Goal: Transaction & Acquisition: Purchase product/service

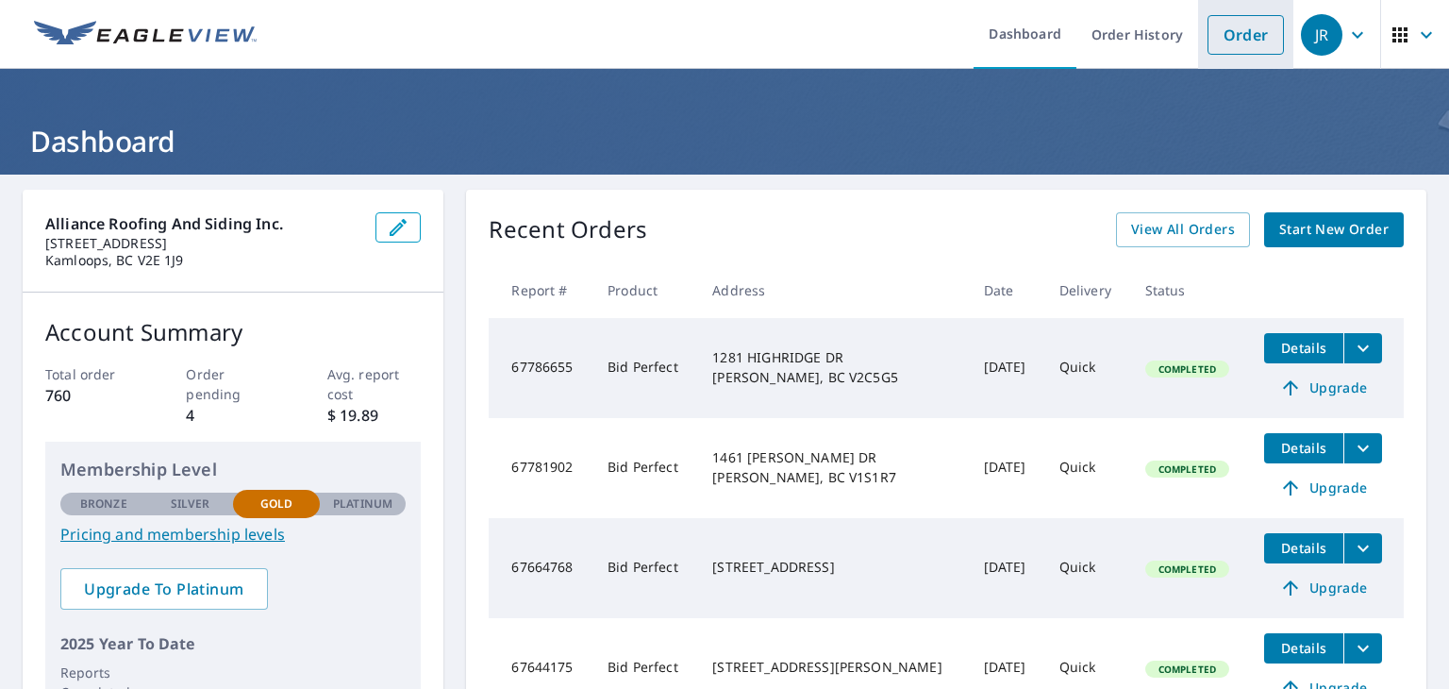
click at [1226, 49] on link "Order" at bounding box center [1246, 35] width 76 height 40
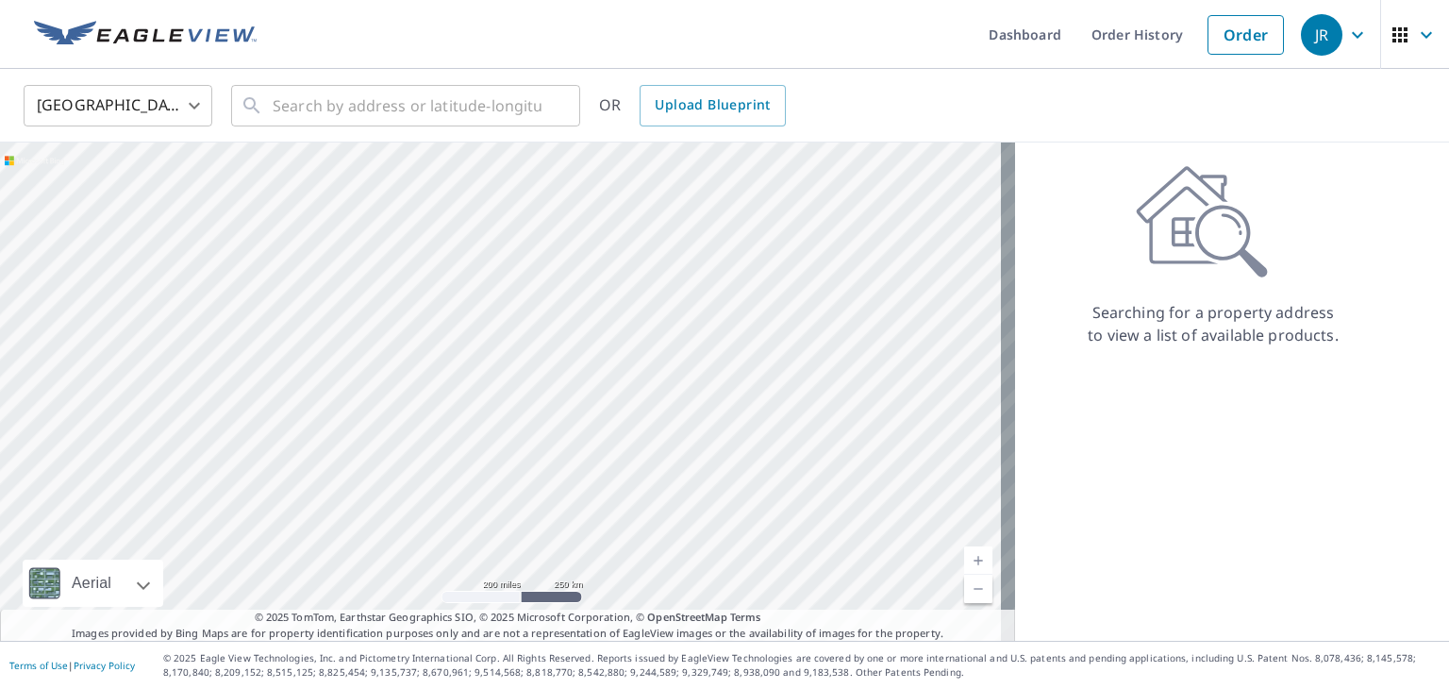
click at [192, 102] on body "[PERSON_NAME] Dashboard Order History Order JR United States US ​ ​ OR Upload B…" at bounding box center [724, 344] width 1449 height 689
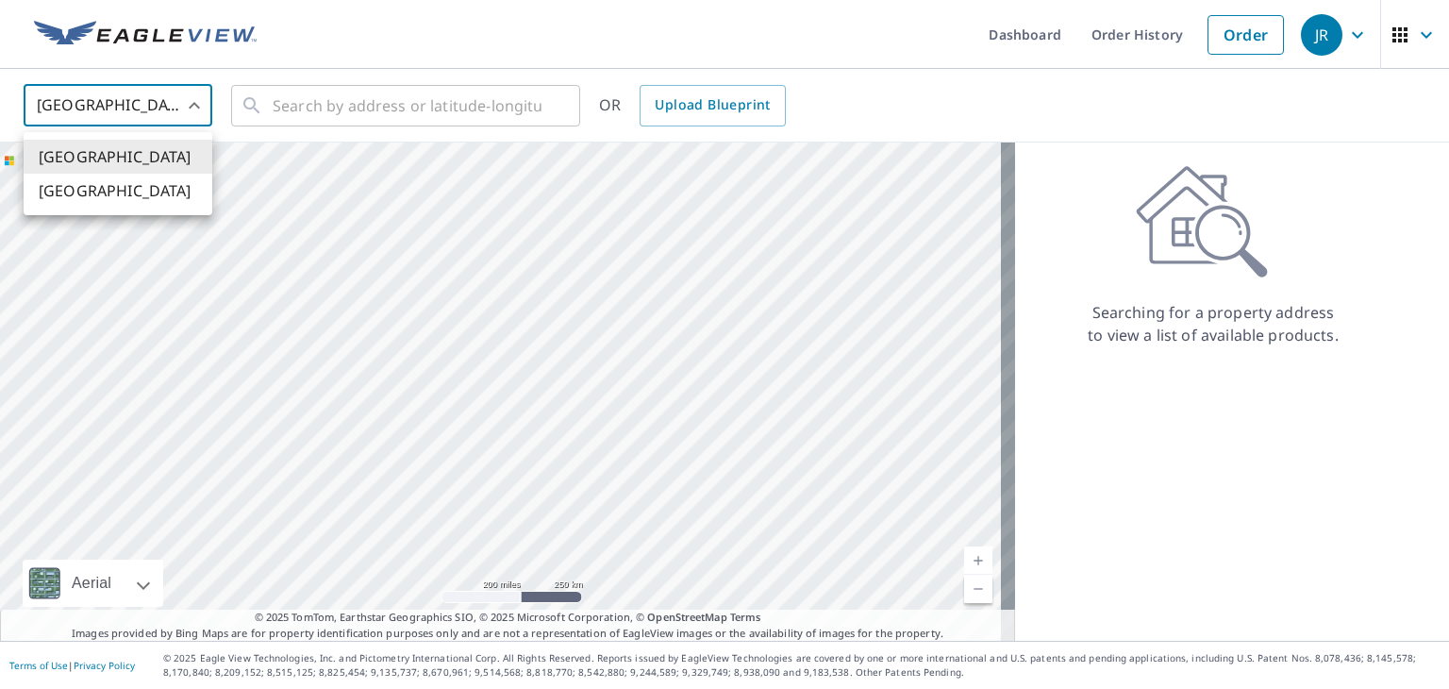
click at [127, 204] on li "[GEOGRAPHIC_DATA]" at bounding box center [118, 191] width 189 height 34
type input "CA"
click at [283, 108] on input "text" at bounding box center [407, 105] width 269 height 53
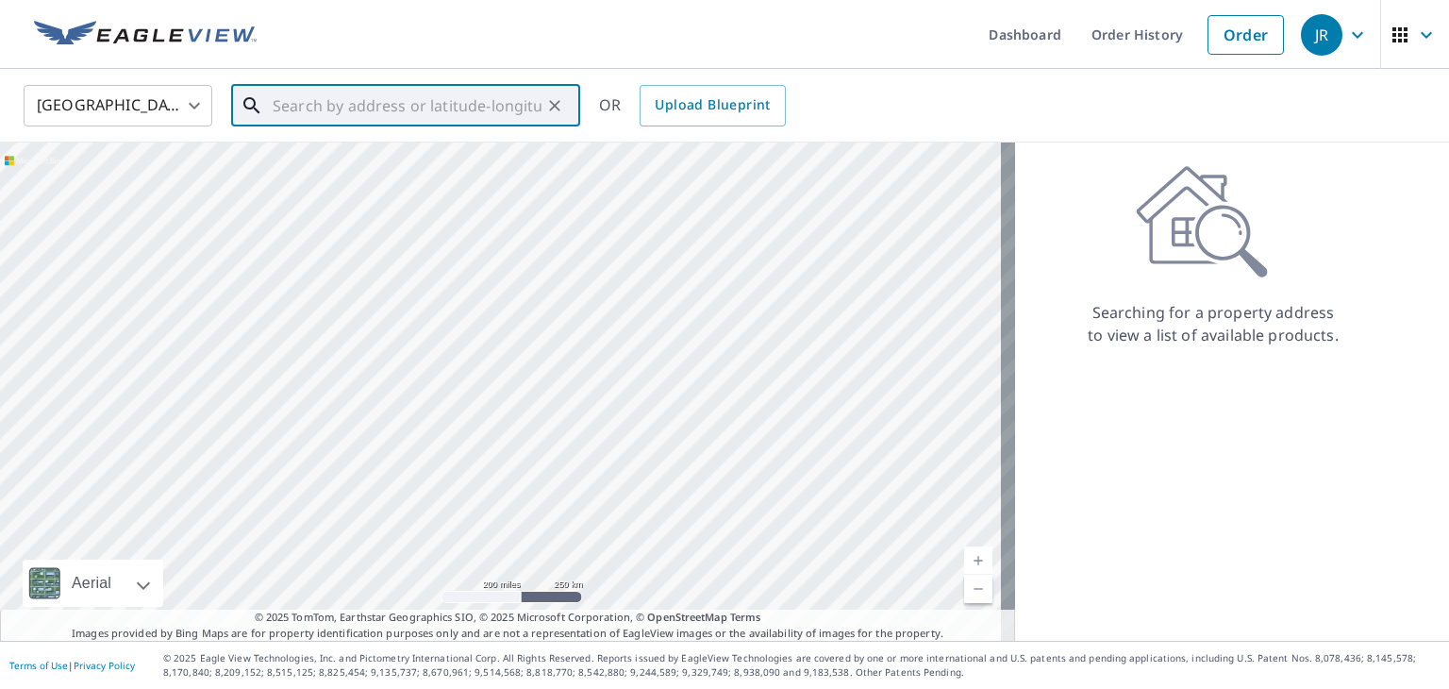
paste input "[STREET_ADDRESS][PERSON_NAME]"
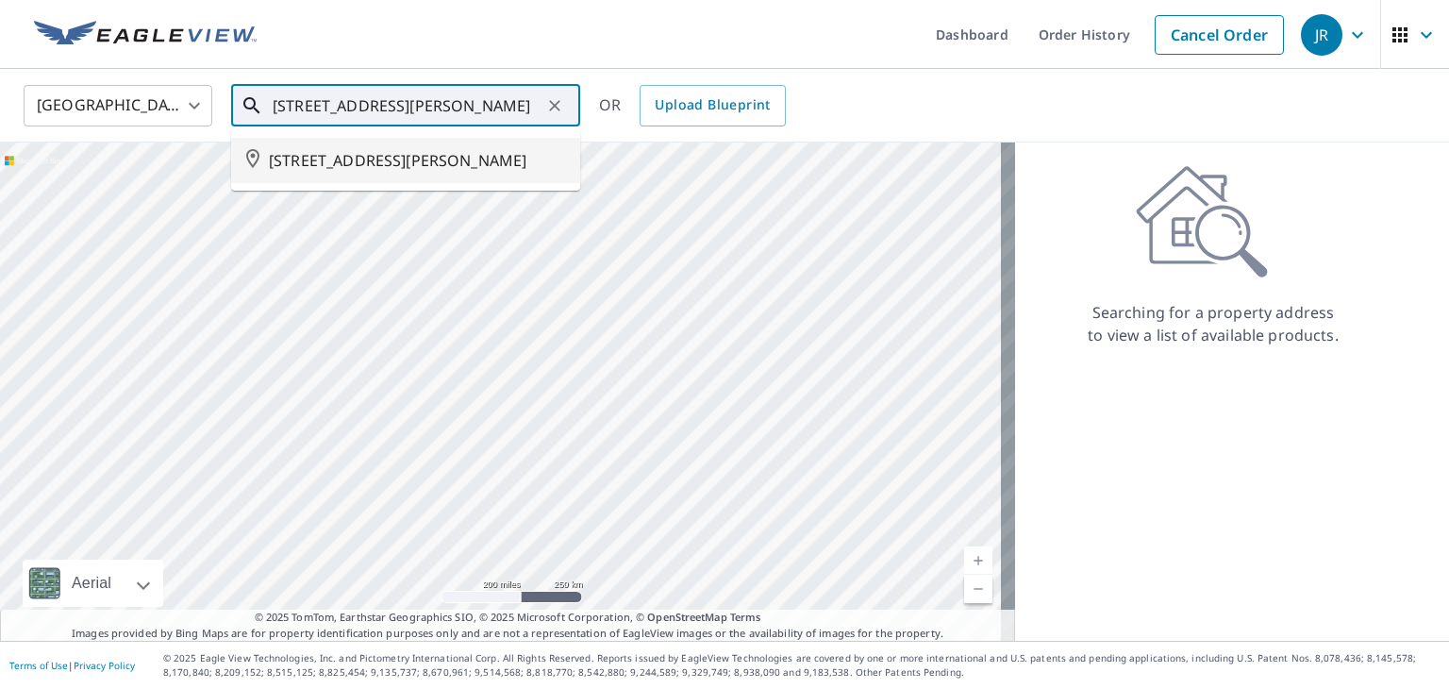
click at [442, 153] on span "[STREET_ADDRESS][PERSON_NAME]" at bounding box center [417, 160] width 296 height 23
type input "[STREET_ADDRESS][PERSON_NAME]"
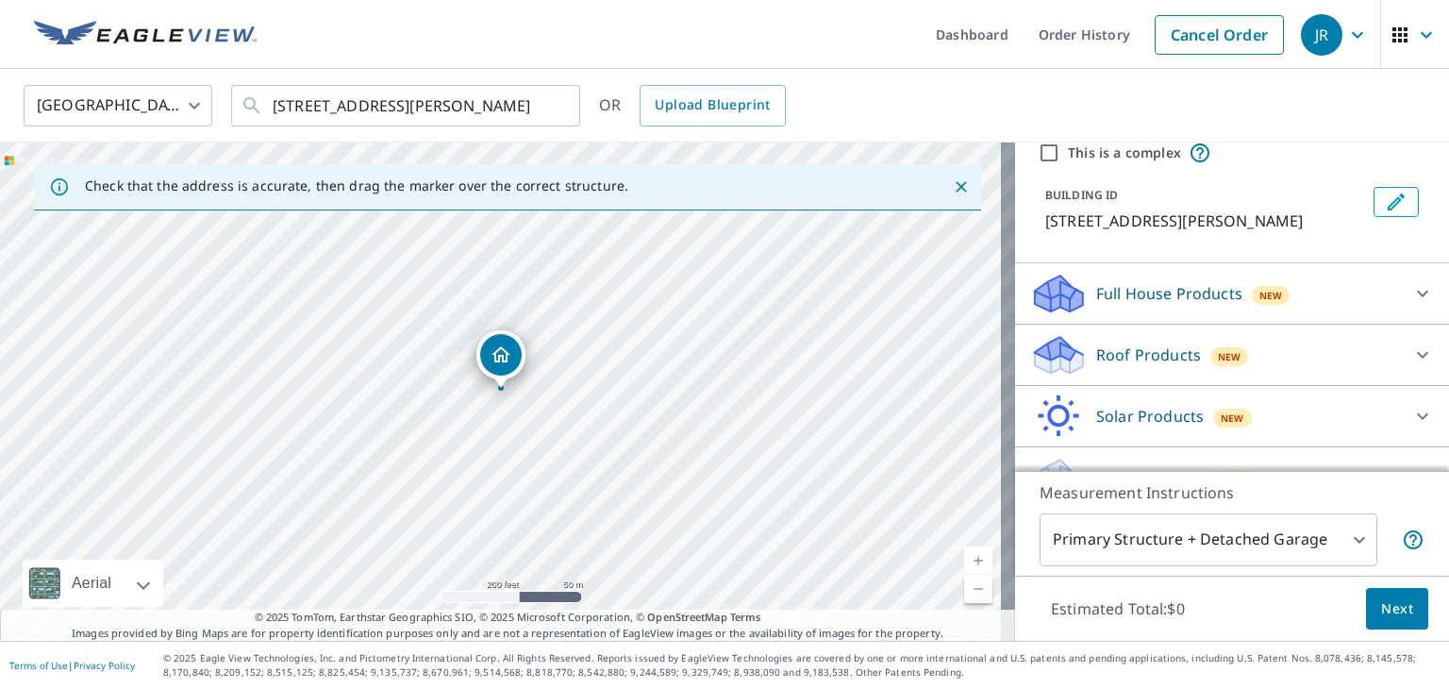
scroll to position [111, 0]
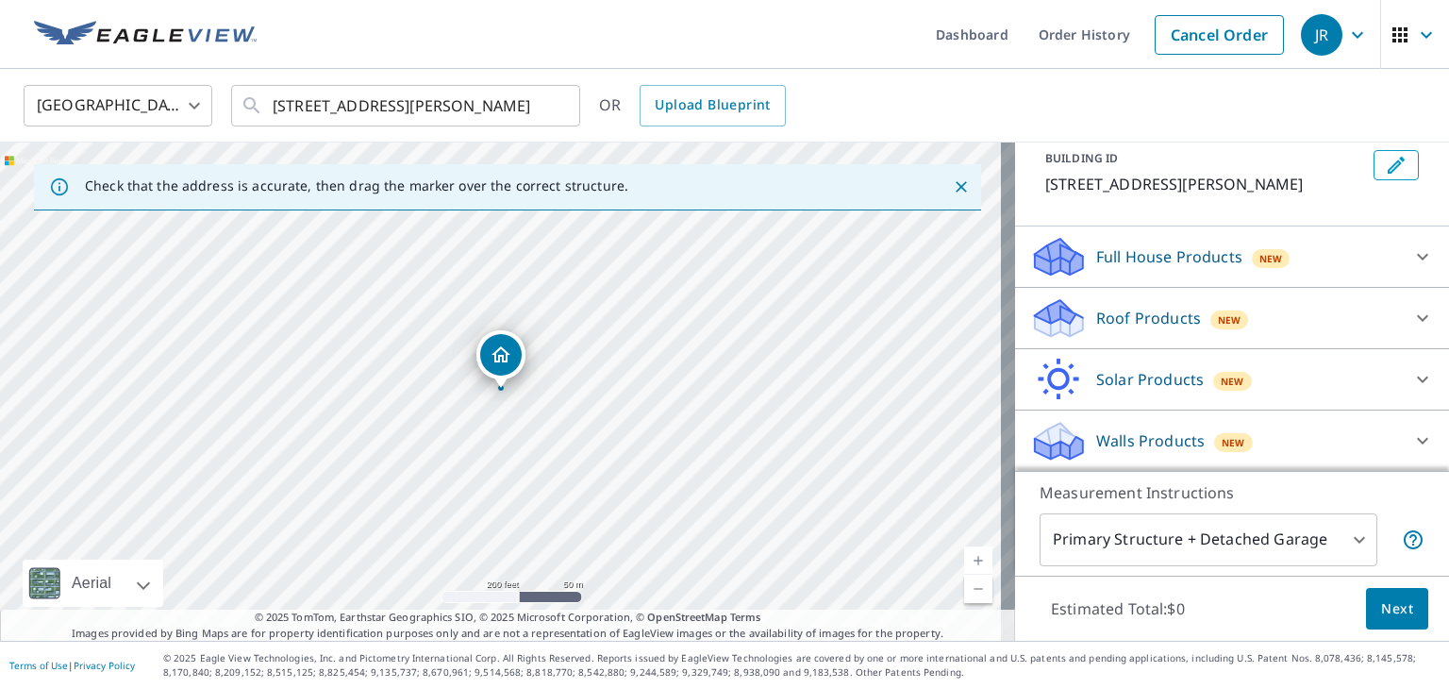
click at [1110, 313] on p "Roof Products" at bounding box center [1148, 318] width 105 height 23
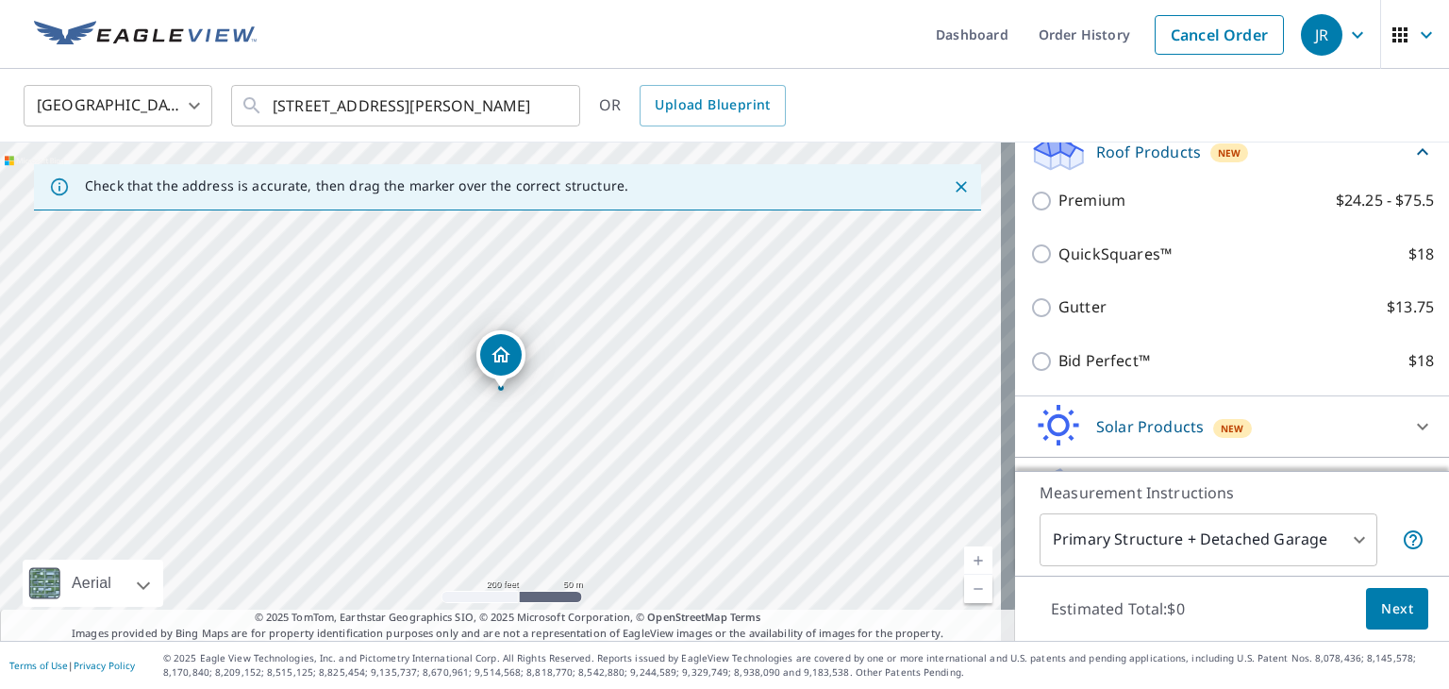
scroll to position [283, 0]
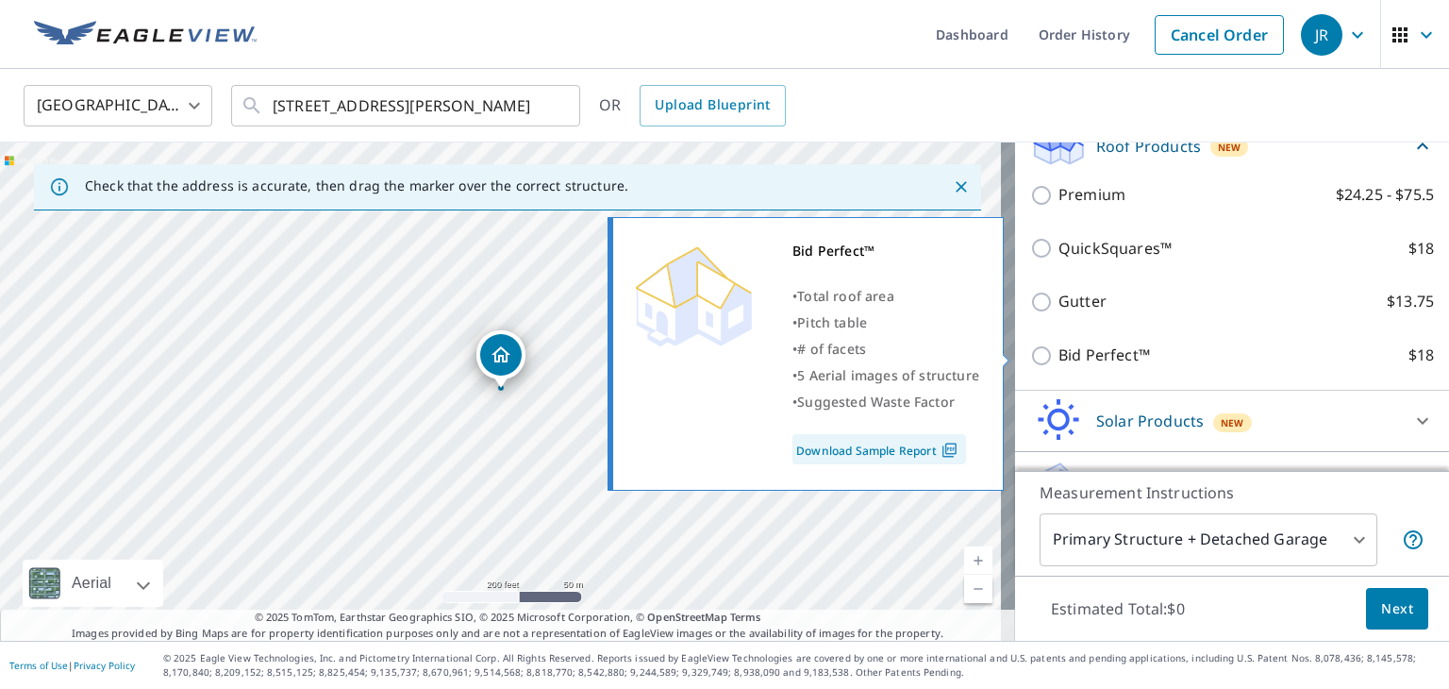
click at [1038, 347] on input "Bid Perfect™ $18" at bounding box center [1044, 355] width 28 height 23
checkbox input "true"
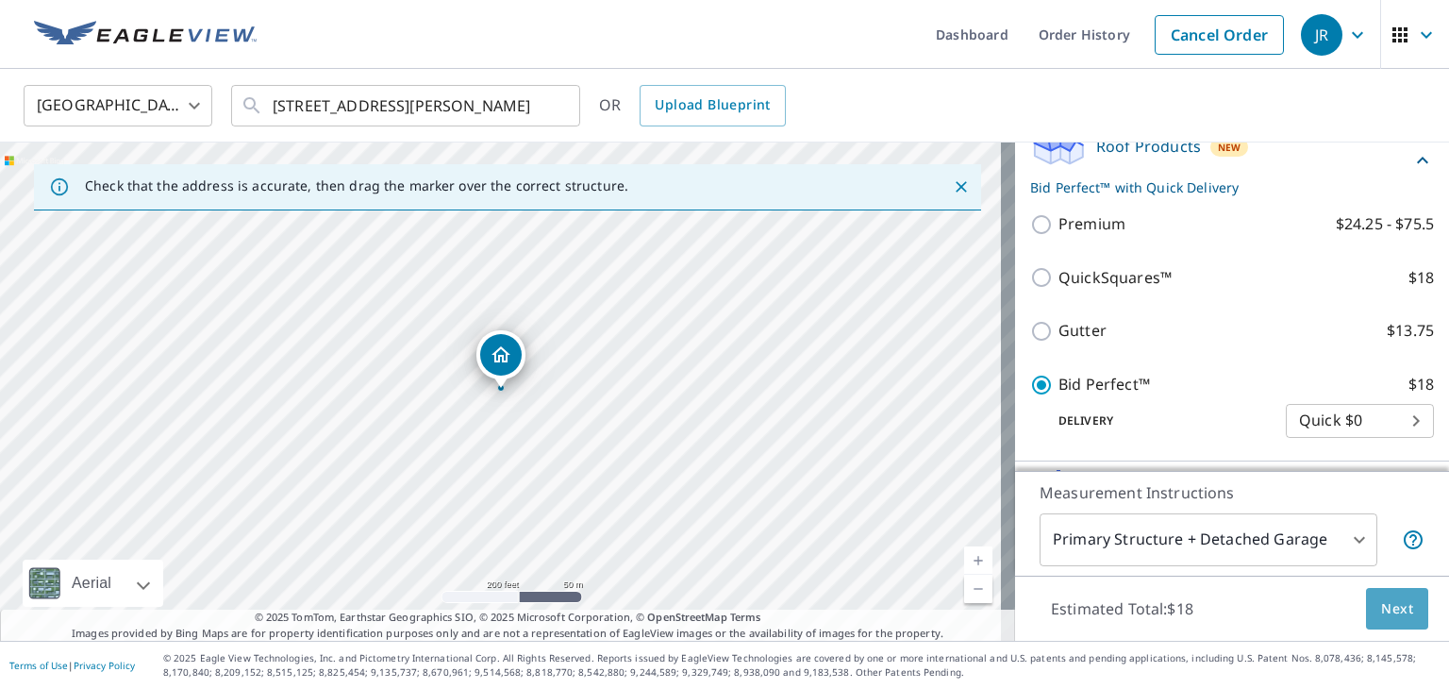
click at [1381, 609] on span "Next" at bounding box center [1397, 609] width 32 height 24
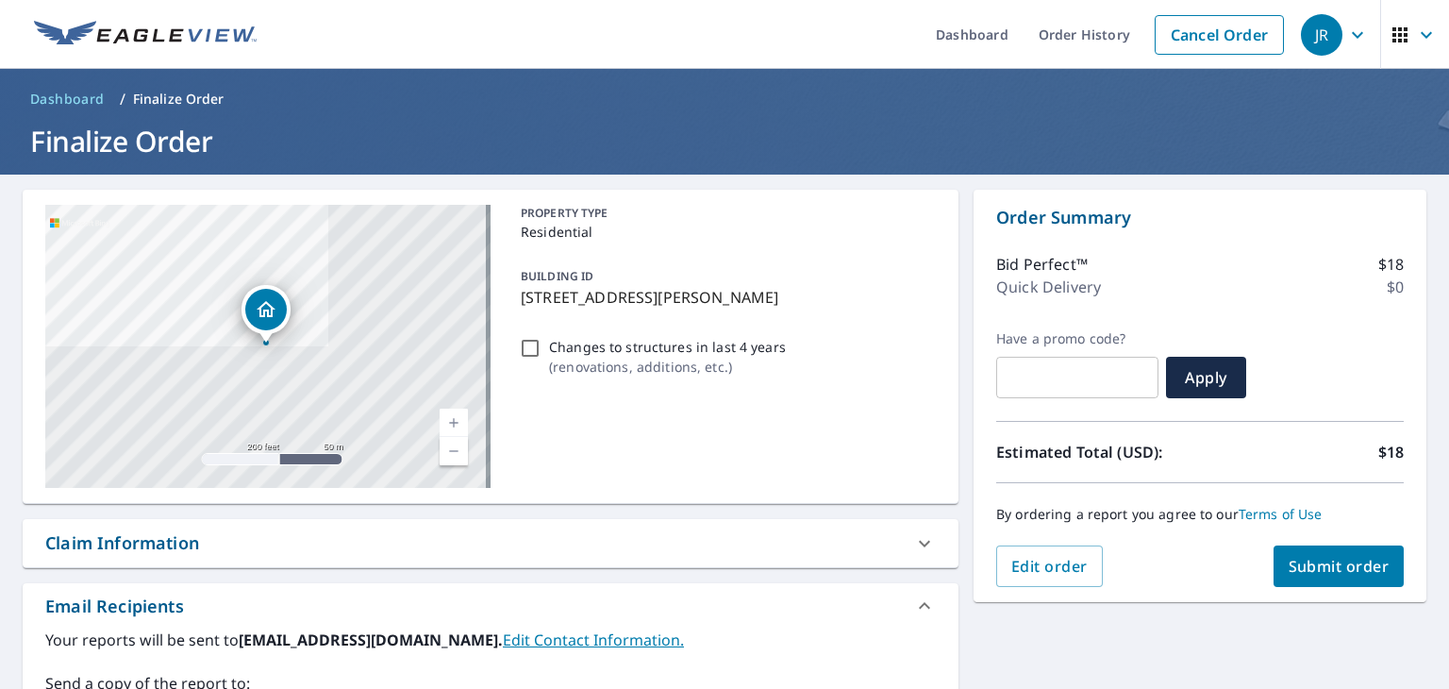
click at [1306, 575] on span "Submit order" at bounding box center [1339, 566] width 101 height 21
